Goal: Information Seeking & Learning: Learn about a topic

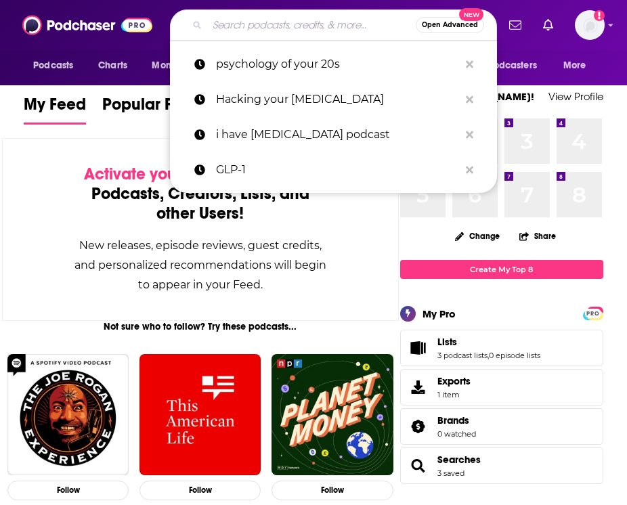
click at [244, 28] on input "Search podcasts, credits, & more..." at bounding box center [311, 25] width 209 height 22
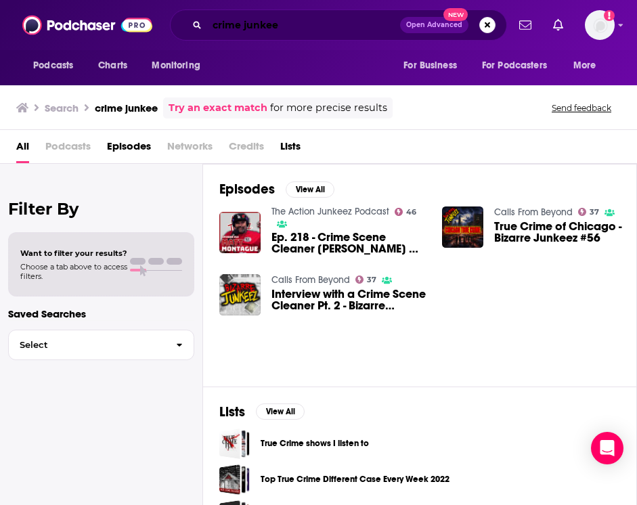
click at [274, 24] on input "crime junkee" at bounding box center [303, 25] width 193 height 22
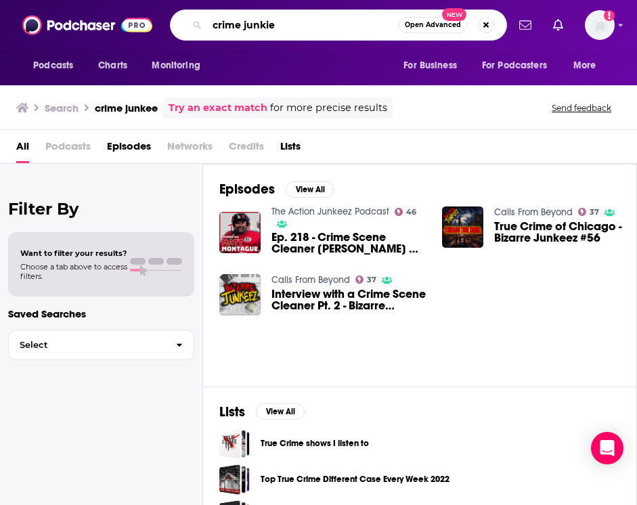
type input "crime junkie"
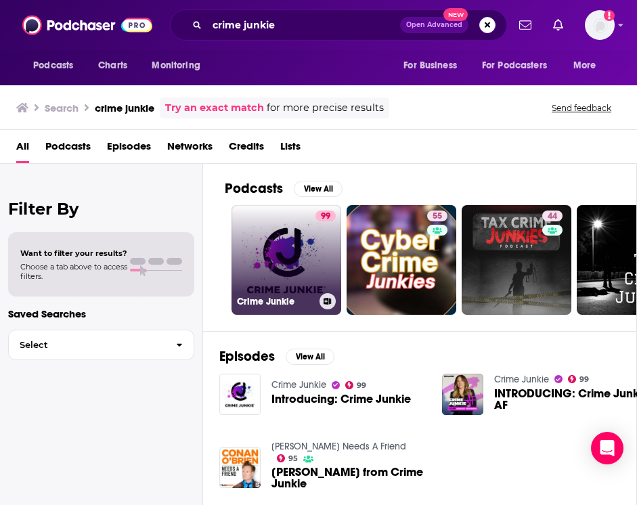
click at [284, 260] on link "99 Crime Junkie" at bounding box center [287, 260] width 110 height 110
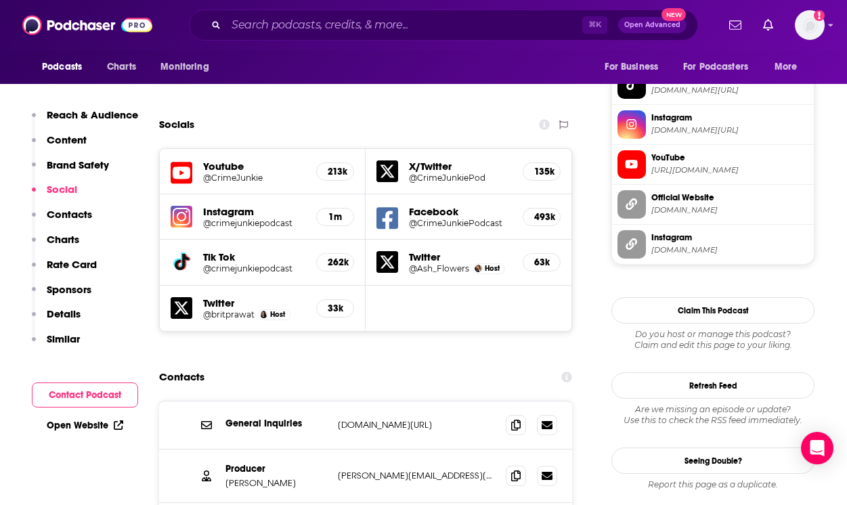
scroll to position [1510, 0]
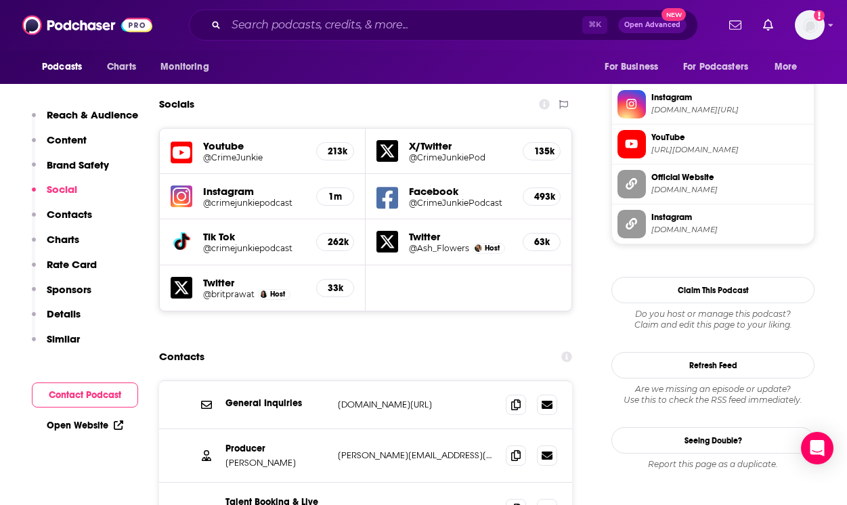
click at [68, 289] on p "Sponsors" at bounding box center [69, 289] width 45 height 13
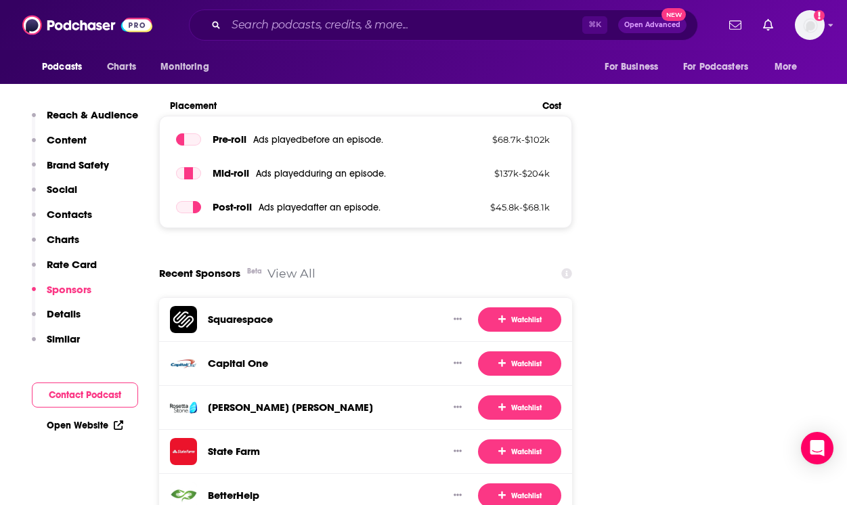
scroll to position [2352, 0]
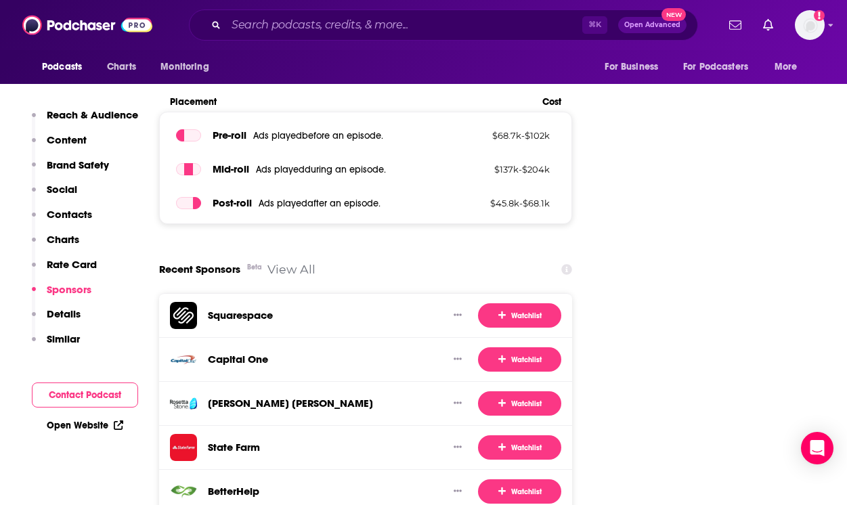
click at [296, 262] on link "View All" at bounding box center [292, 269] width 48 height 14
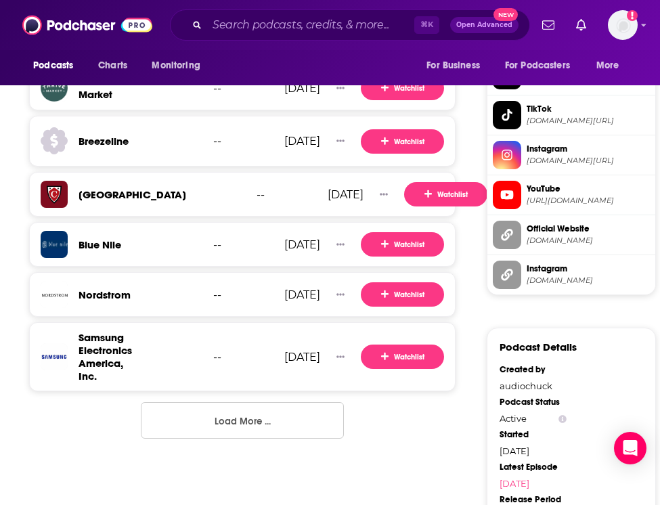
scroll to position [1512, 0]
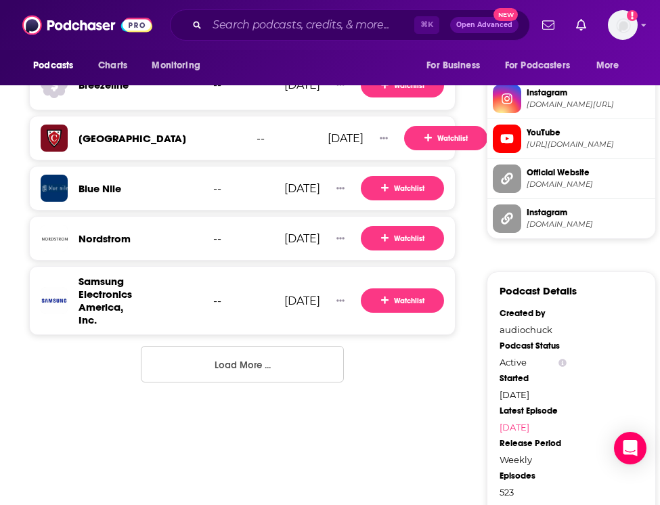
click at [239, 363] on button "Load More ..." at bounding box center [242, 364] width 203 height 37
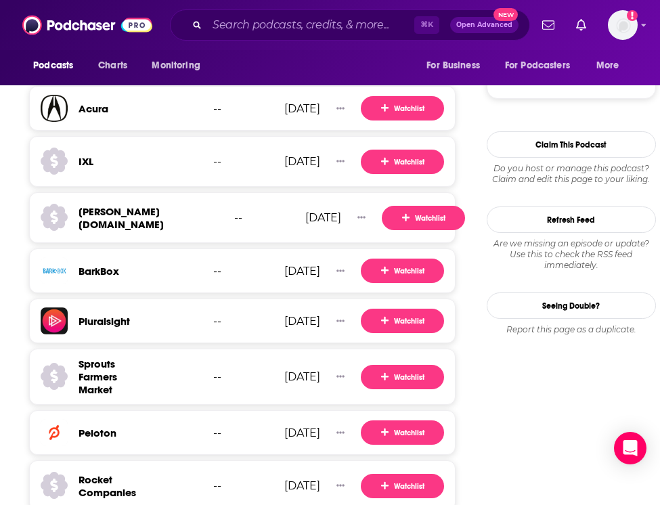
scroll to position [2089, 0]
